Goal: Find contact information: Find contact information

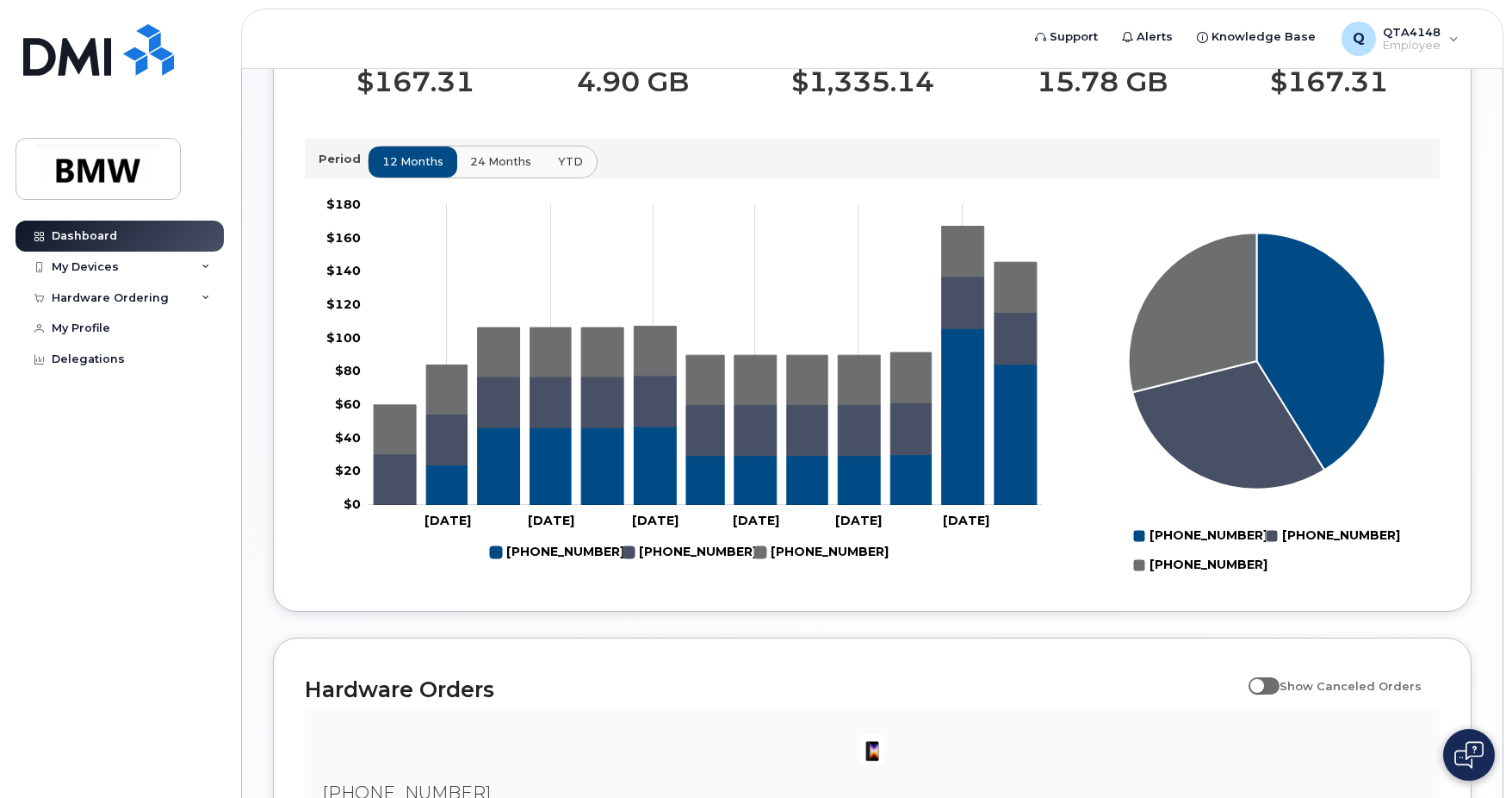
scroll to position [89, 0]
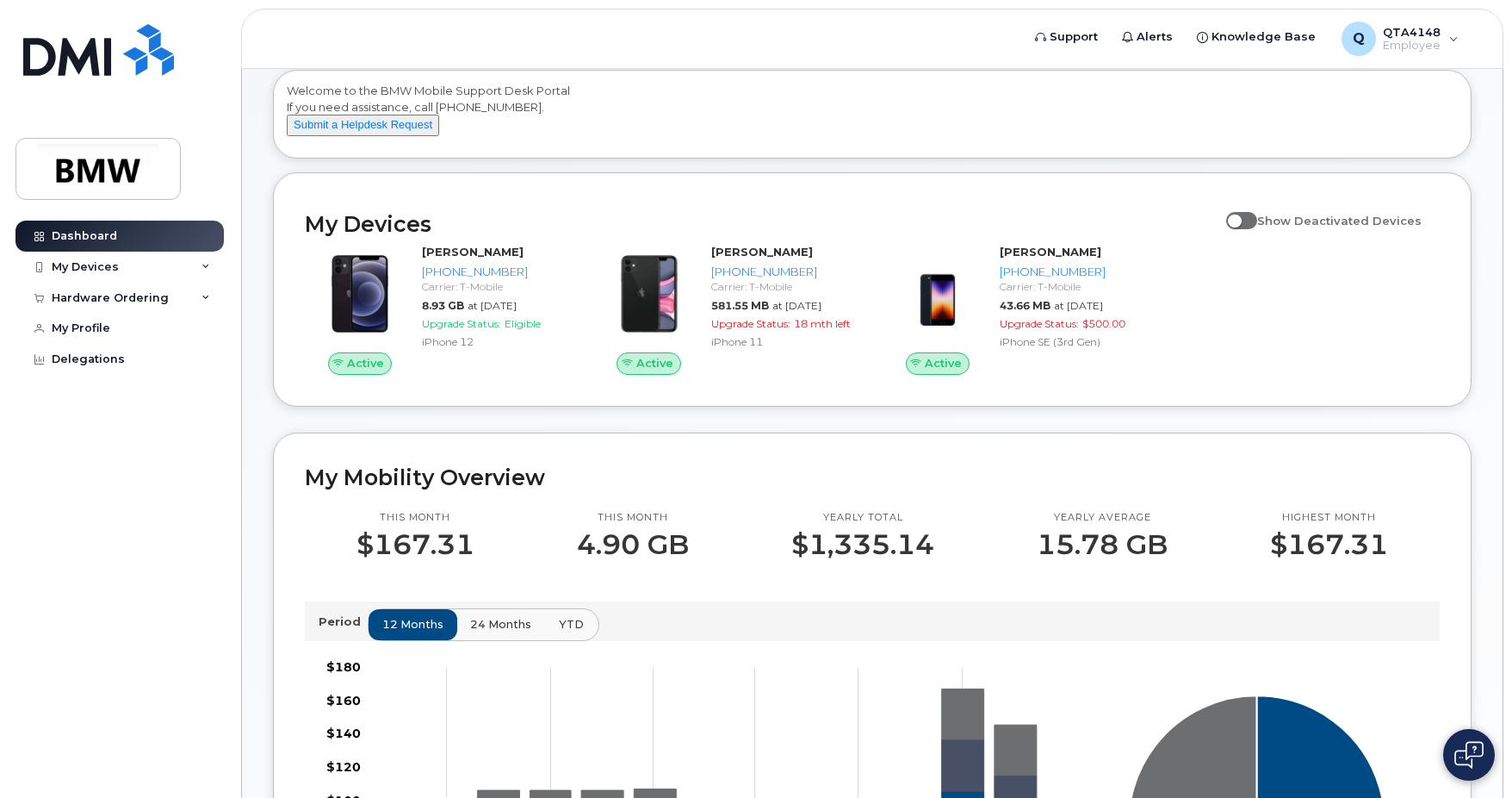
click at [584, 640] on button "YTD" at bounding box center [571, 625] width 54 height 31
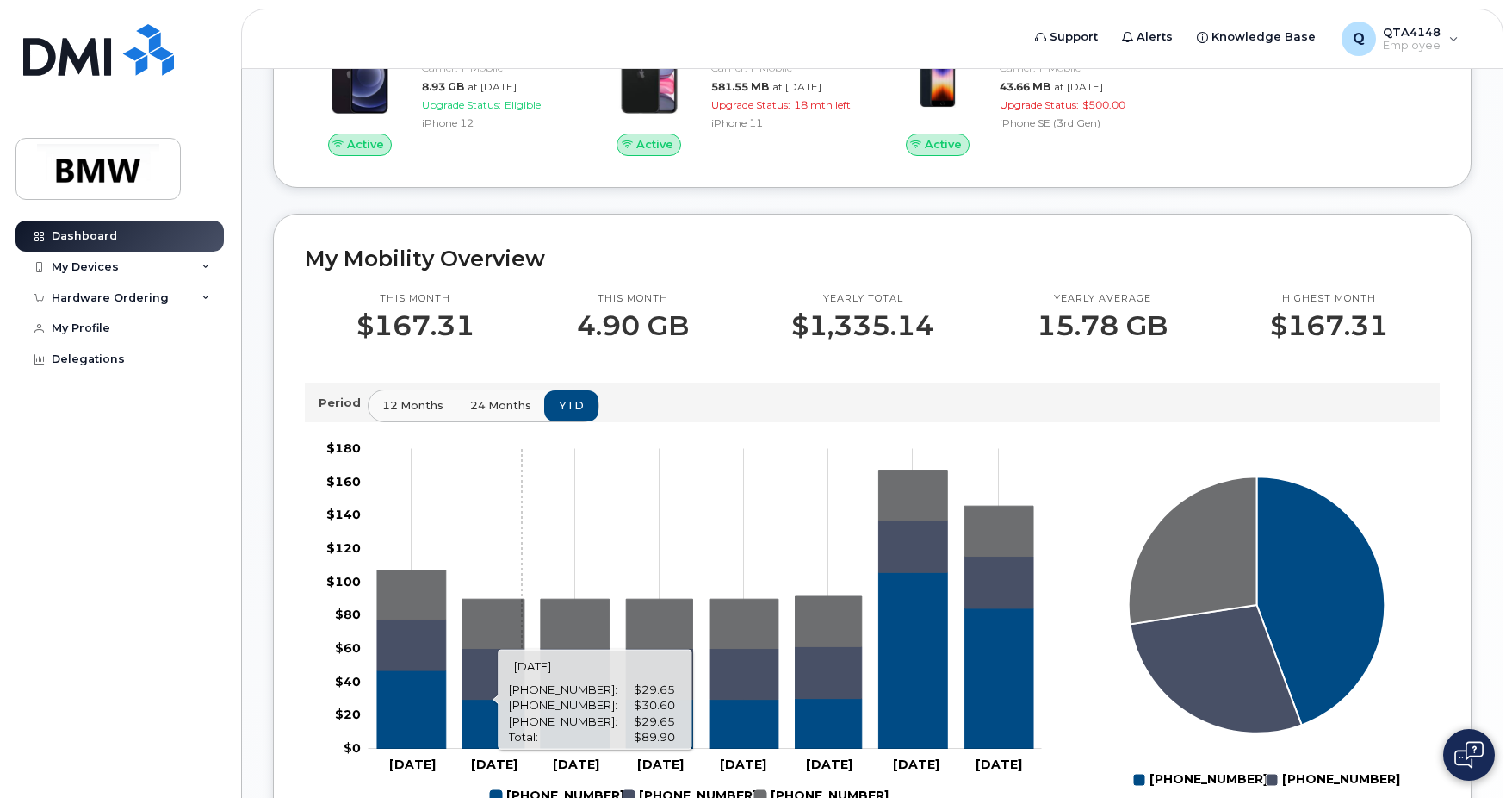
scroll to position [347, 0]
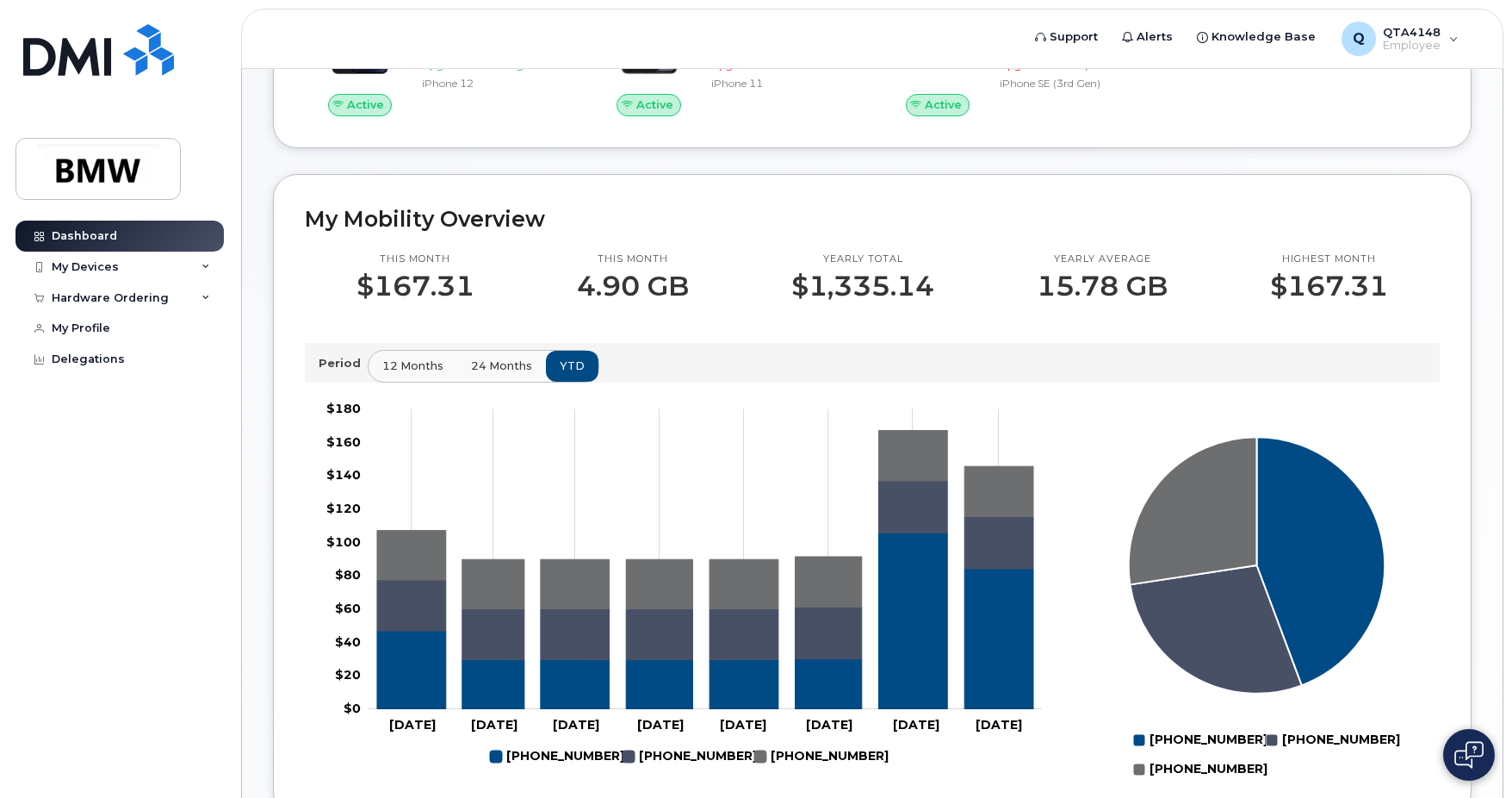
click at [510, 375] on button "24 months" at bounding box center [501, 367] width 90 height 31
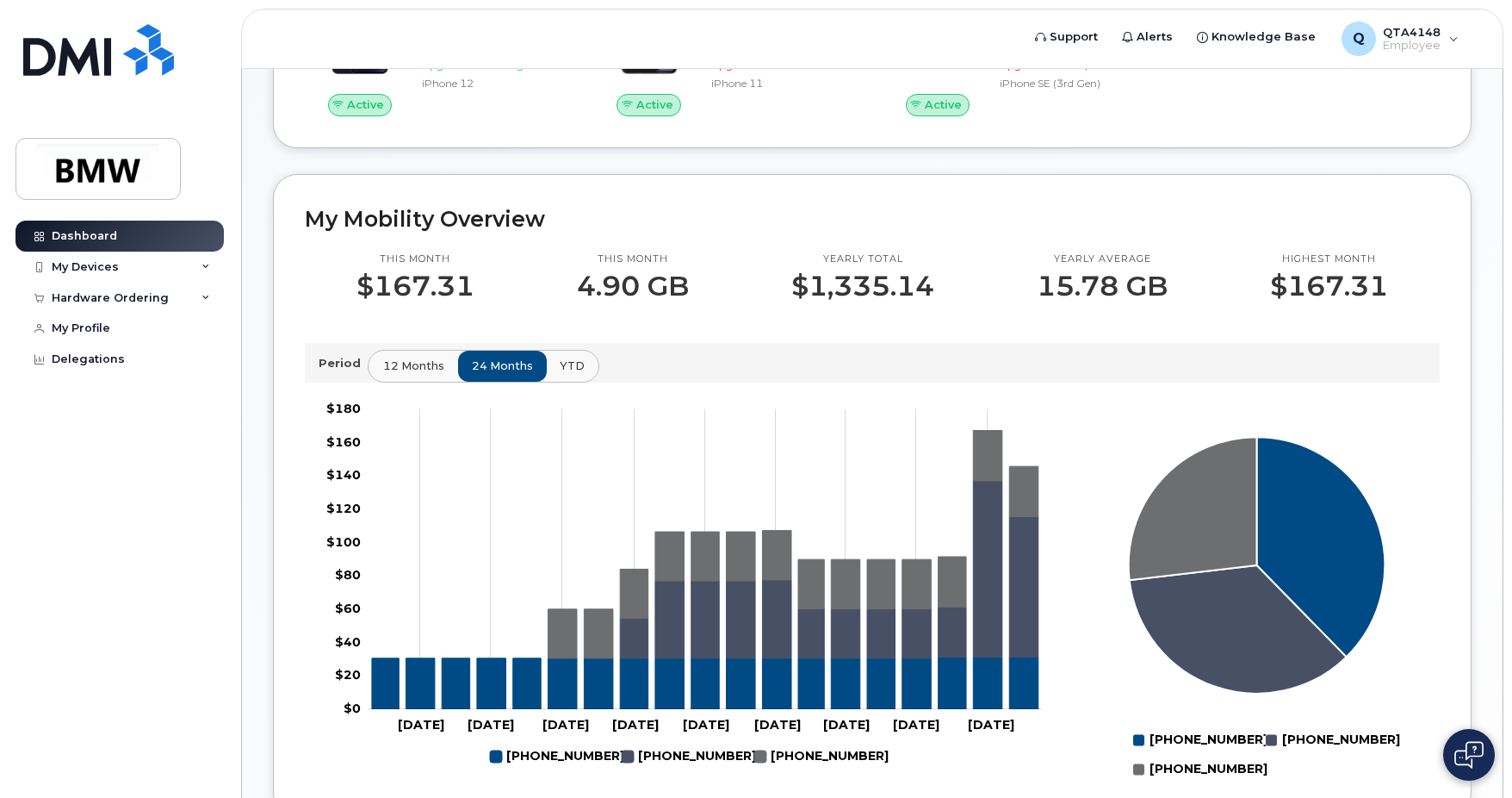
click at [426, 374] on span "12 months" at bounding box center [414, 366] width 61 height 17
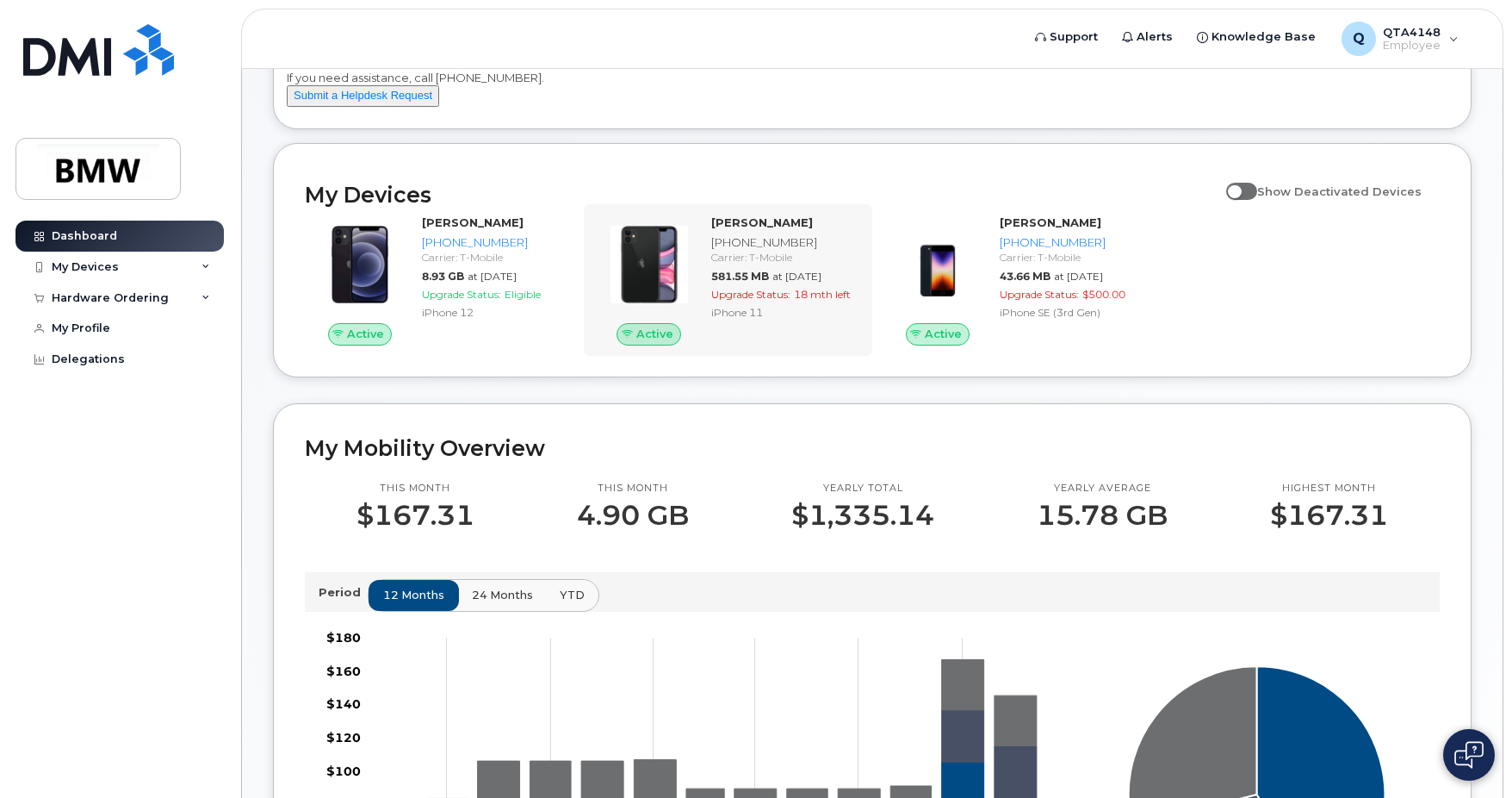
scroll to position [89, 0]
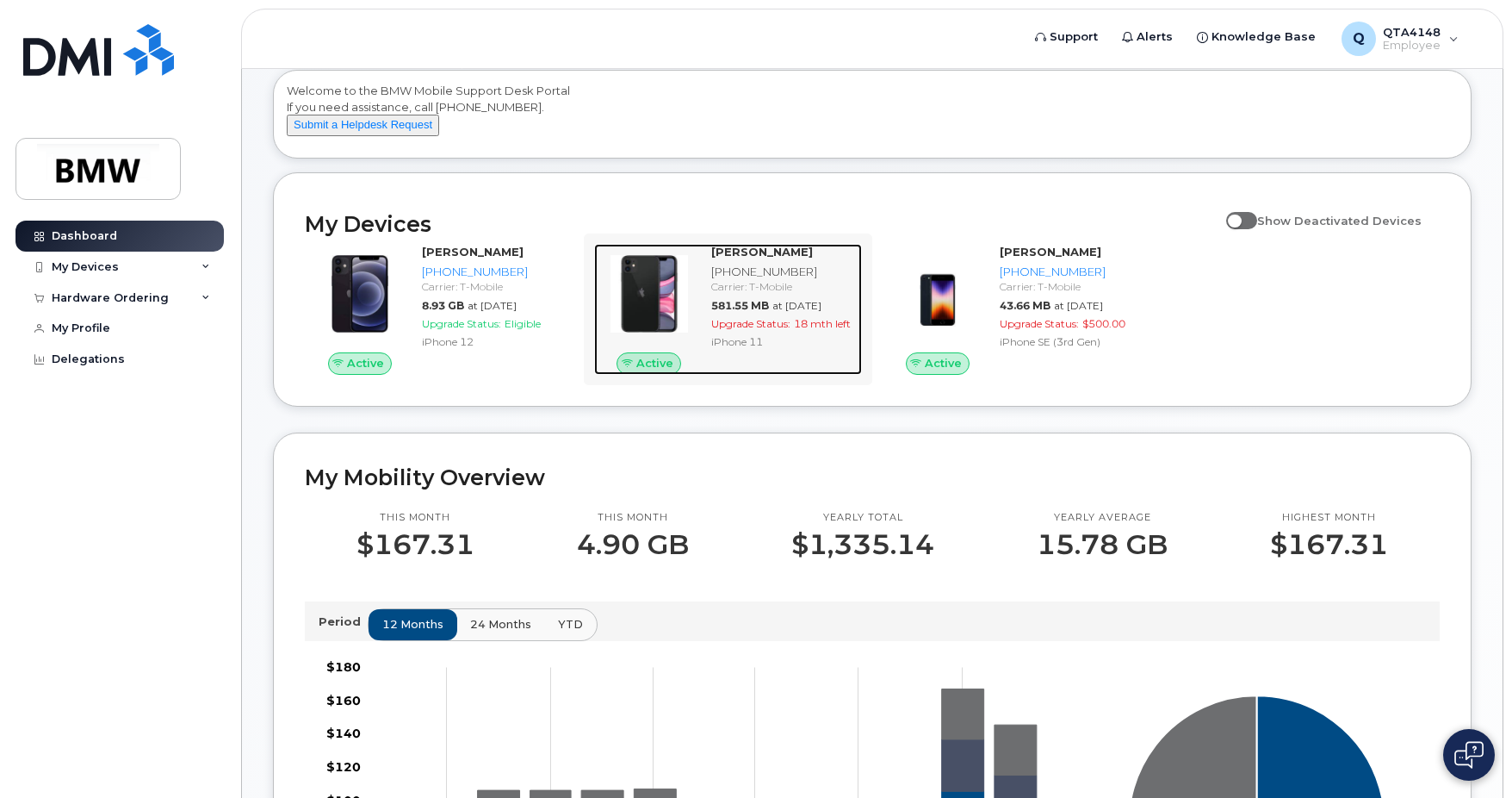
click at [824, 280] on div "[PHONE_NUMBER]" at bounding box center [784, 272] width 145 height 17
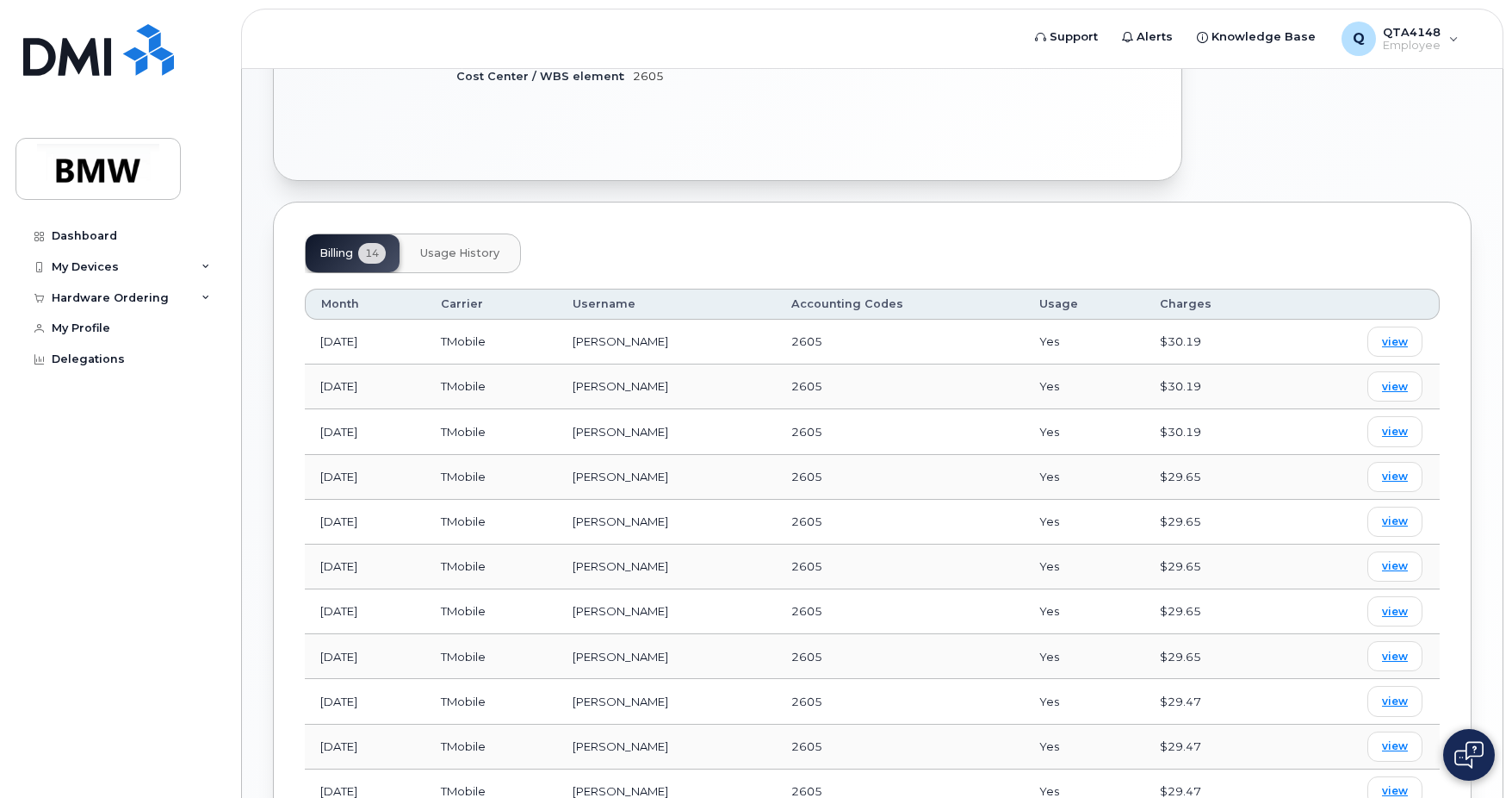
scroll to position [252, 0]
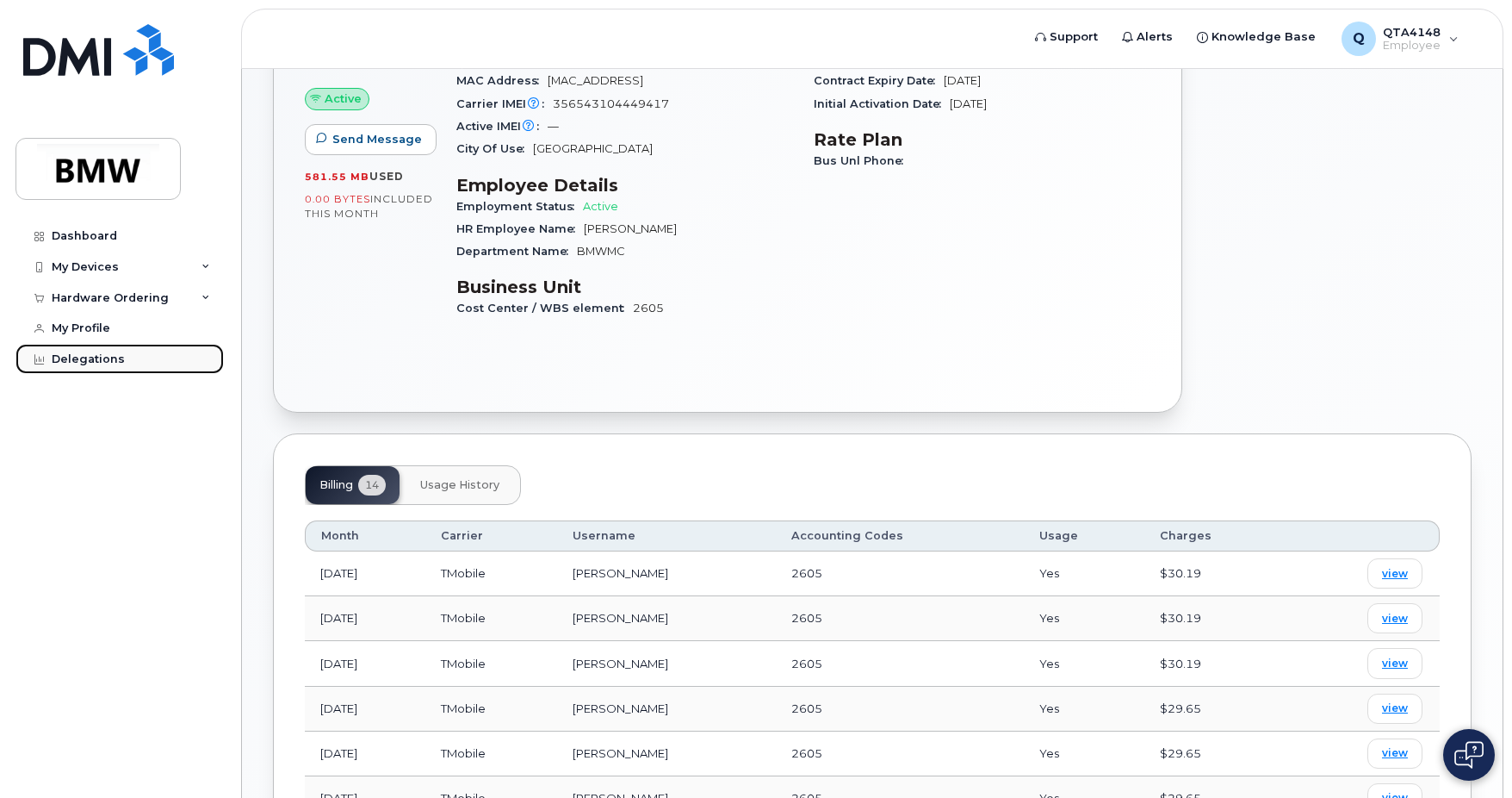
click at [70, 363] on div "Delegations" at bounding box center [88, 359] width 73 height 14
